Goal: Navigation & Orientation: Find specific page/section

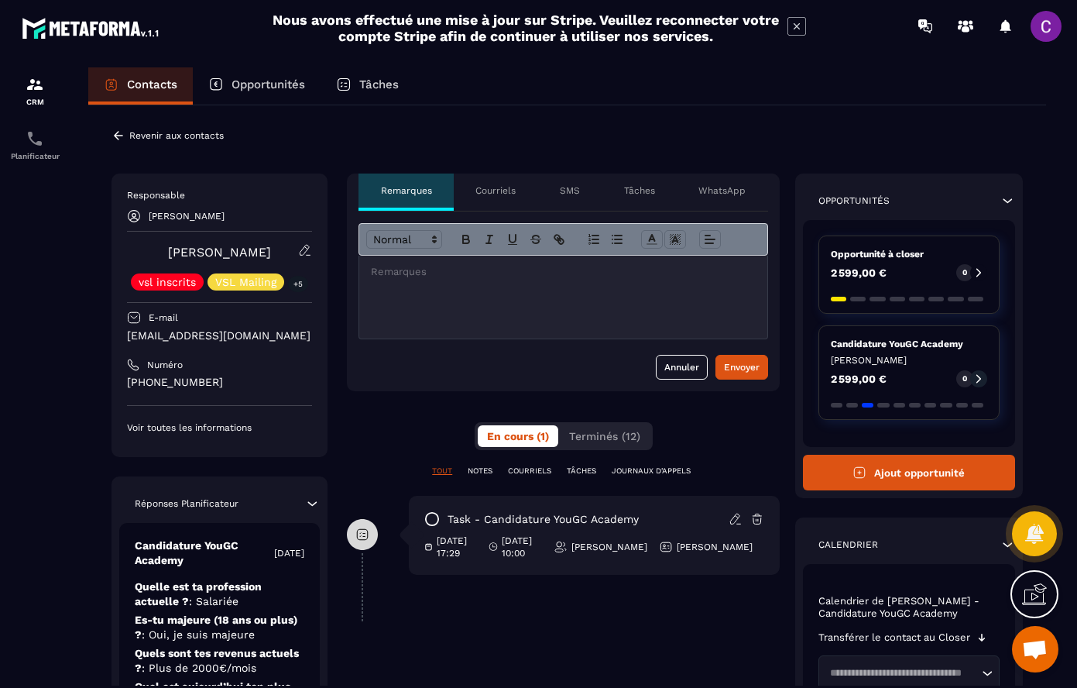
scroll to position [104, 0]
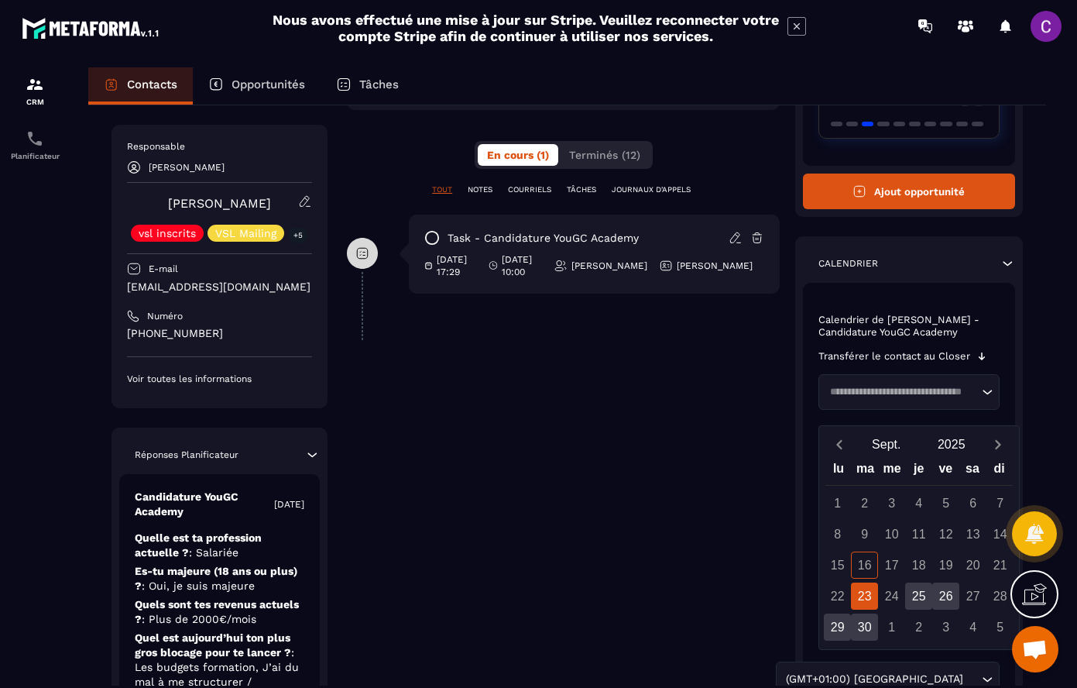
click at [40, 82] on img at bounding box center [35, 84] width 19 height 19
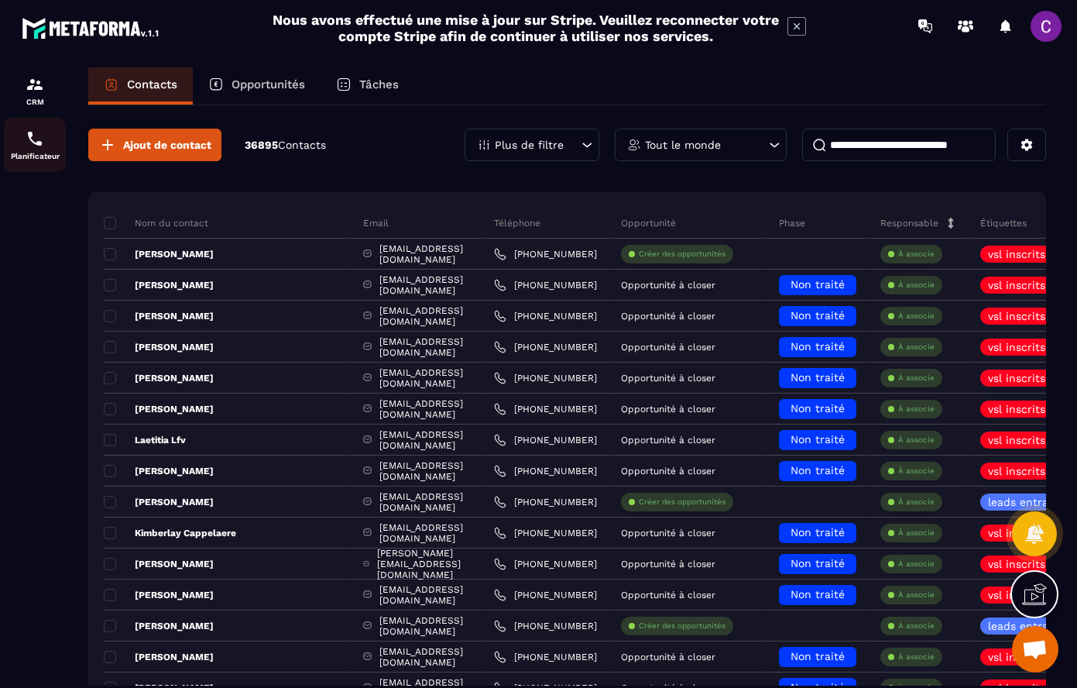
click at [36, 154] on p "Planificateur" at bounding box center [35, 156] width 62 height 9
click at [39, 145] on img at bounding box center [35, 138] width 19 height 19
click at [35, 94] on div "CRM" at bounding box center [35, 90] width 62 height 31
click at [28, 141] on img at bounding box center [35, 138] width 19 height 19
